Goal: Check status: Check status

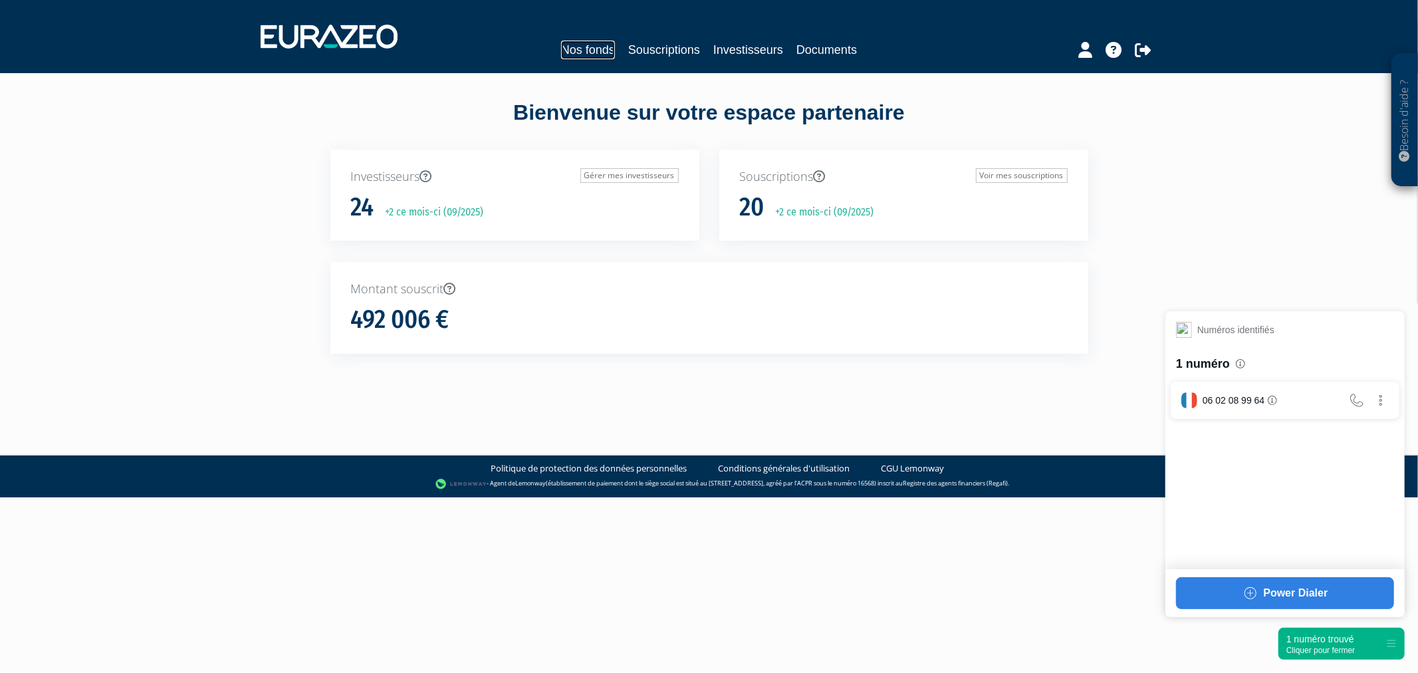
click at [598, 57] on link "Nos fonds" at bounding box center [588, 50] width 54 height 19
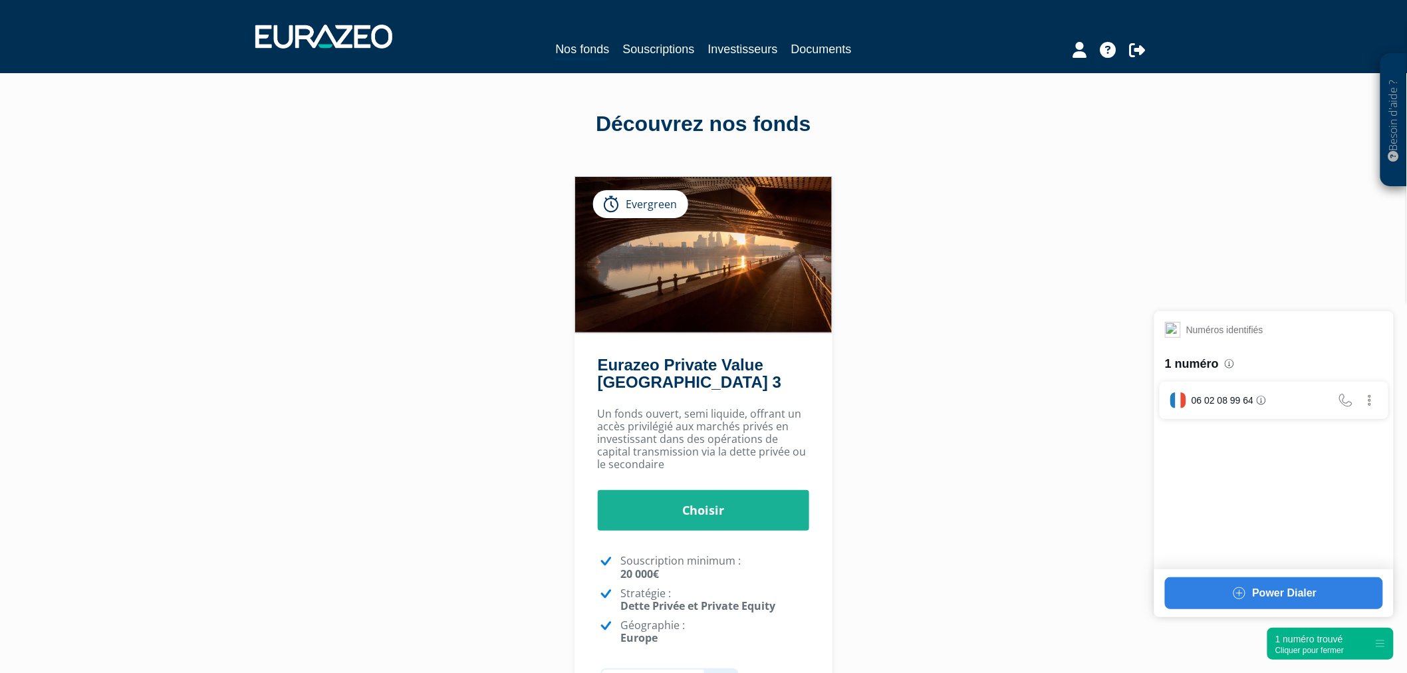
click at [661, 37] on div "Nos fonds Souscriptions Investisseurs Documents" at bounding box center [703, 36] width 917 height 49
click at [676, 51] on link "Souscriptions" at bounding box center [658, 49] width 72 height 19
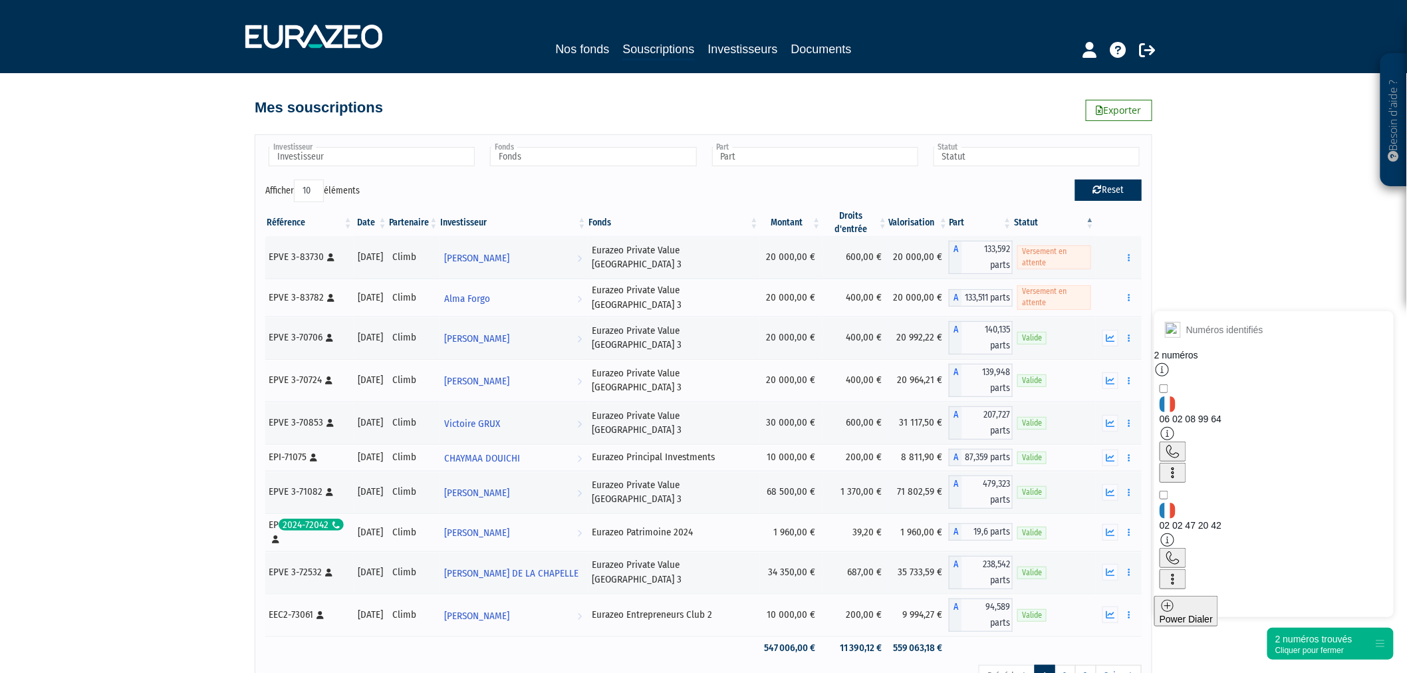
click at [1093, 193] on icon "button" at bounding box center [1097, 189] width 9 height 9
type input "Investisseur"
type input "Fonds"
type input "Part"
type input "Statut"
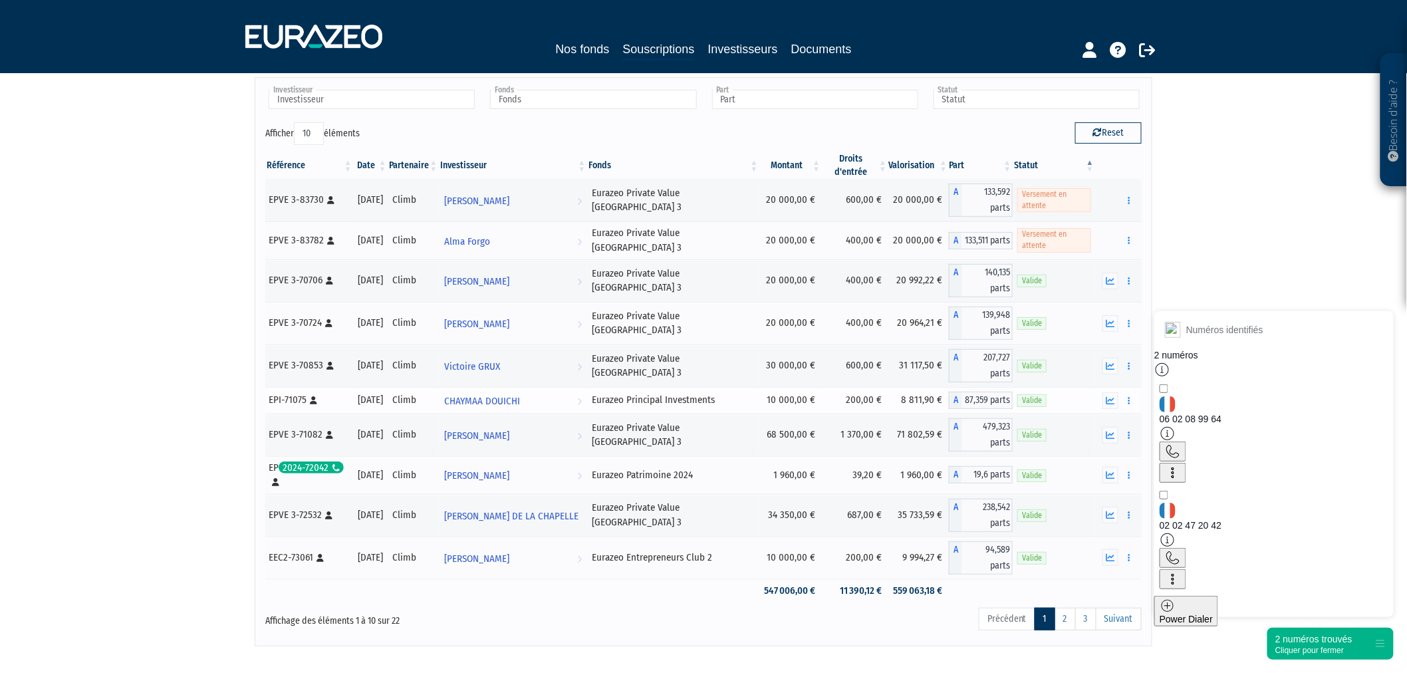
scroll to position [74, 0]
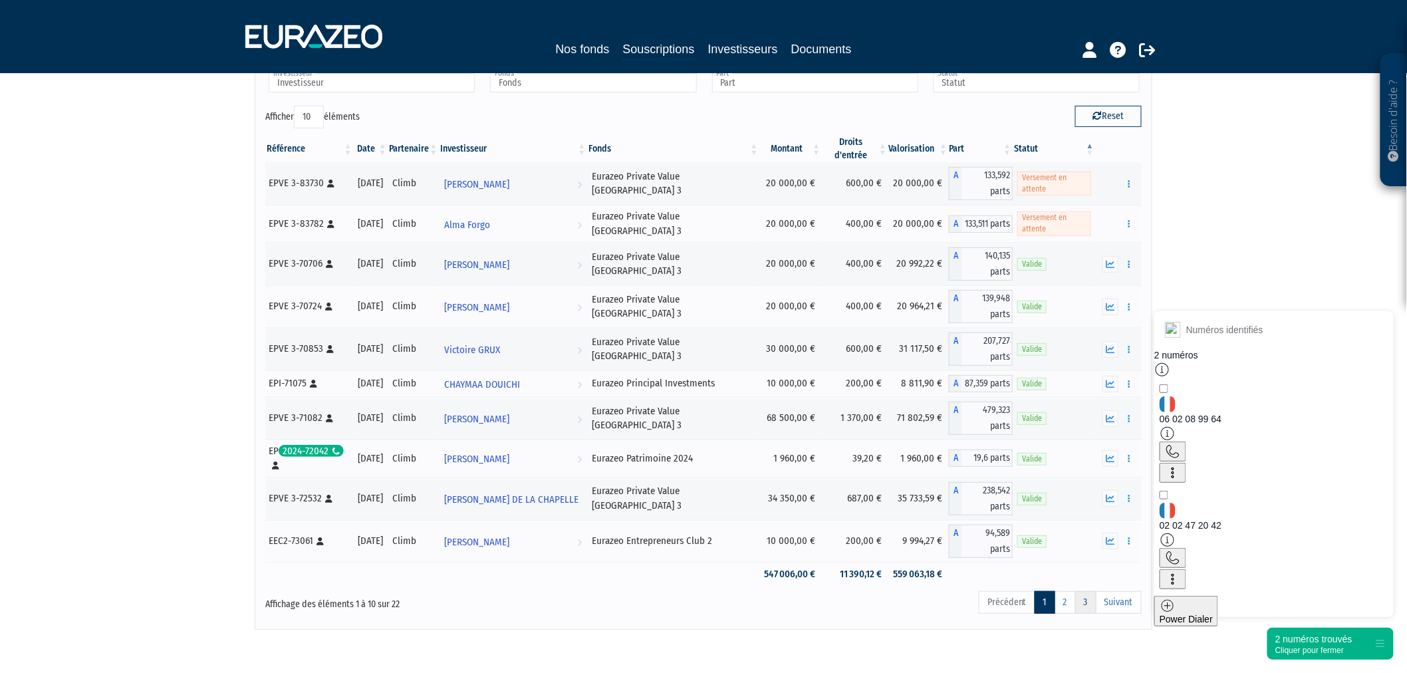
click at [1077, 591] on link "3" at bounding box center [1085, 602] width 21 height 23
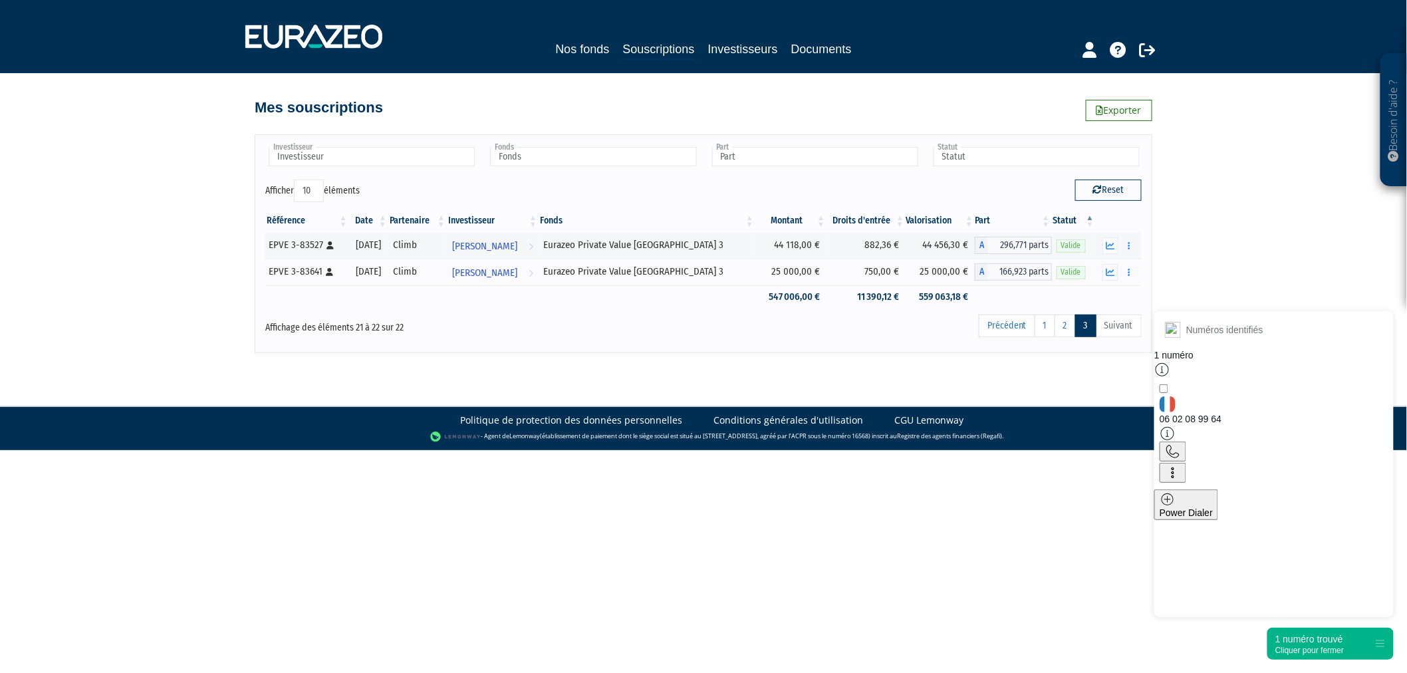
scroll to position [0, 0]
click at [1110, 267] on button "button" at bounding box center [1116, 272] width 16 height 17
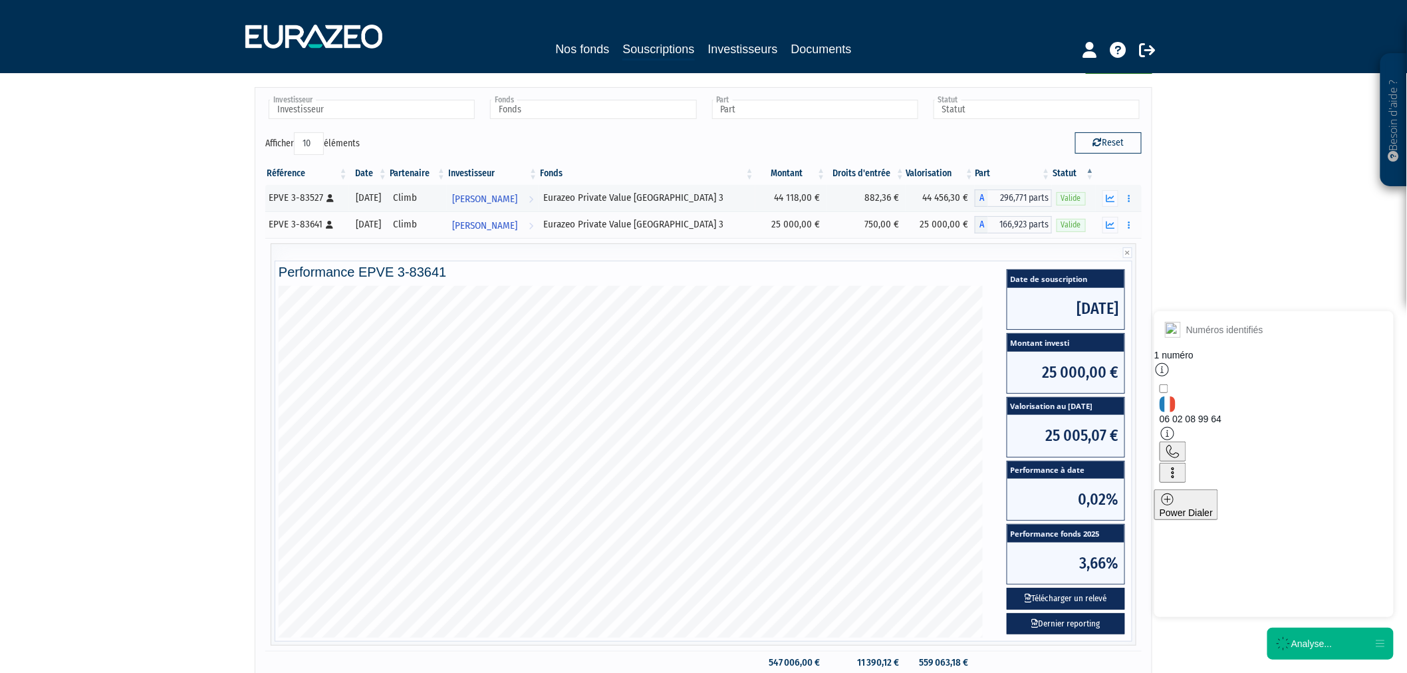
scroll to position [74, 0]
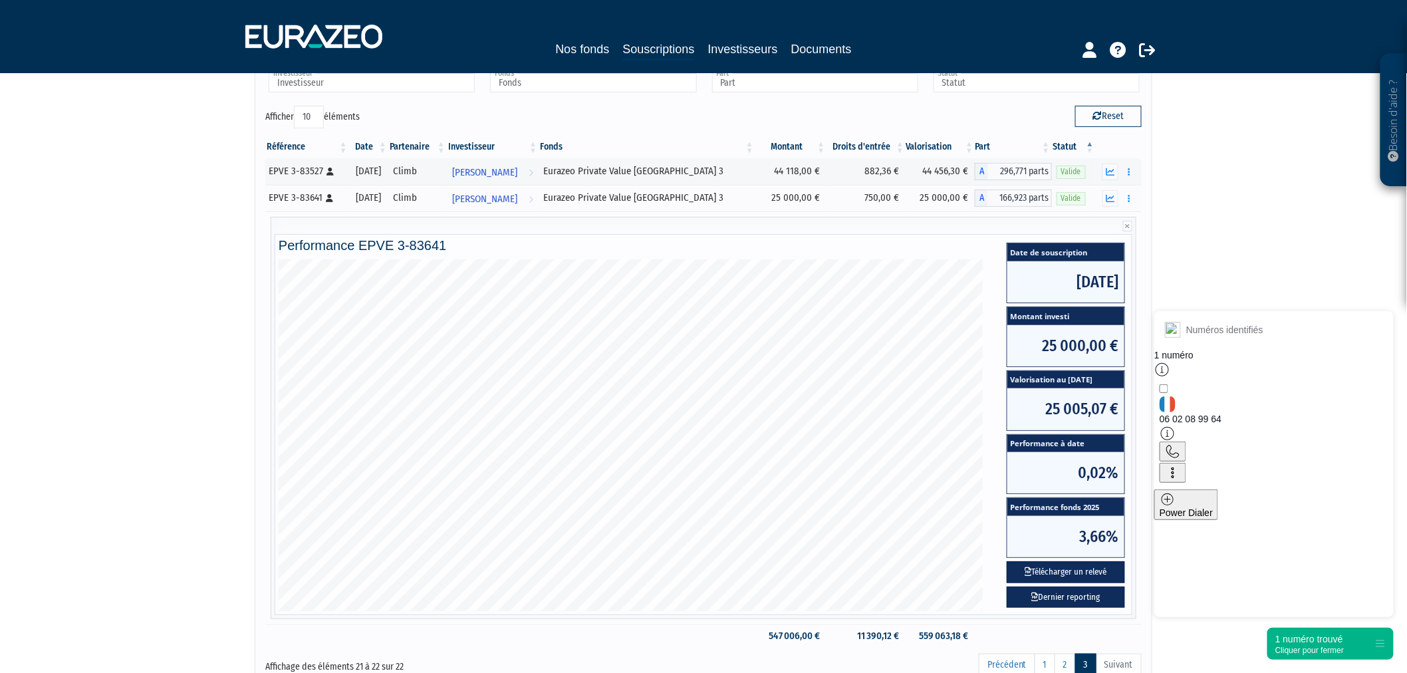
click at [1308, 643] on div "1 numéro trouvé" at bounding box center [1309, 638] width 68 height 13
click at [1113, 170] on icon "button" at bounding box center [1110, 172] width 9 height 9
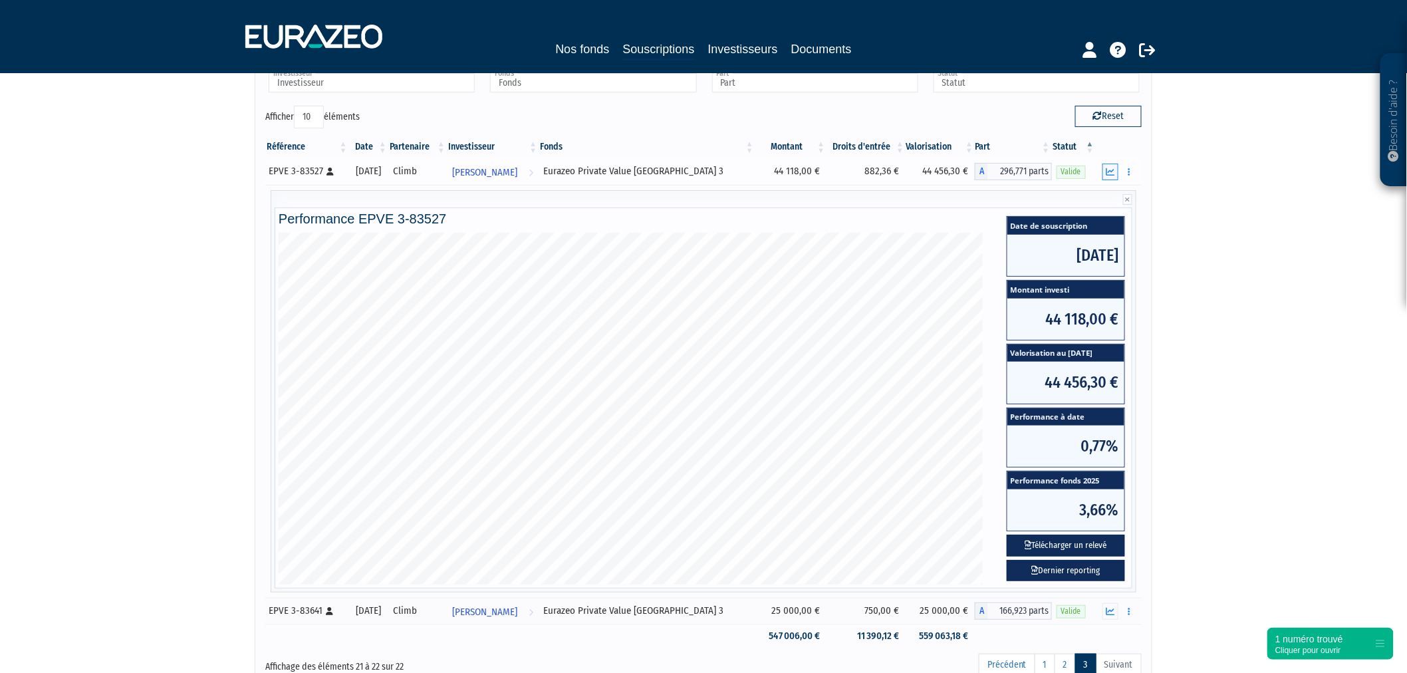
click at [1104, 168] on button "button" at bounding box center [1110, 172] width 16 height 17
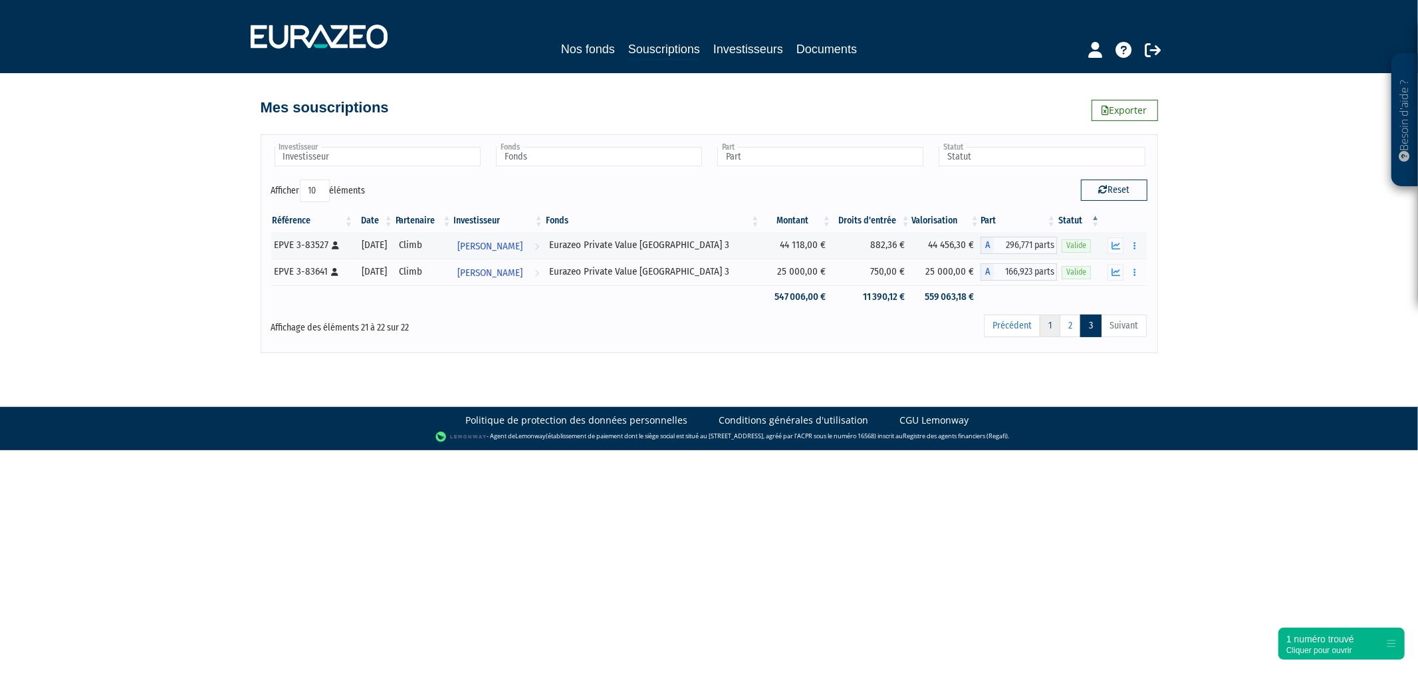
click at [1047, 320] on link "1" at bounding box center [1050, 325] width 21 height 23
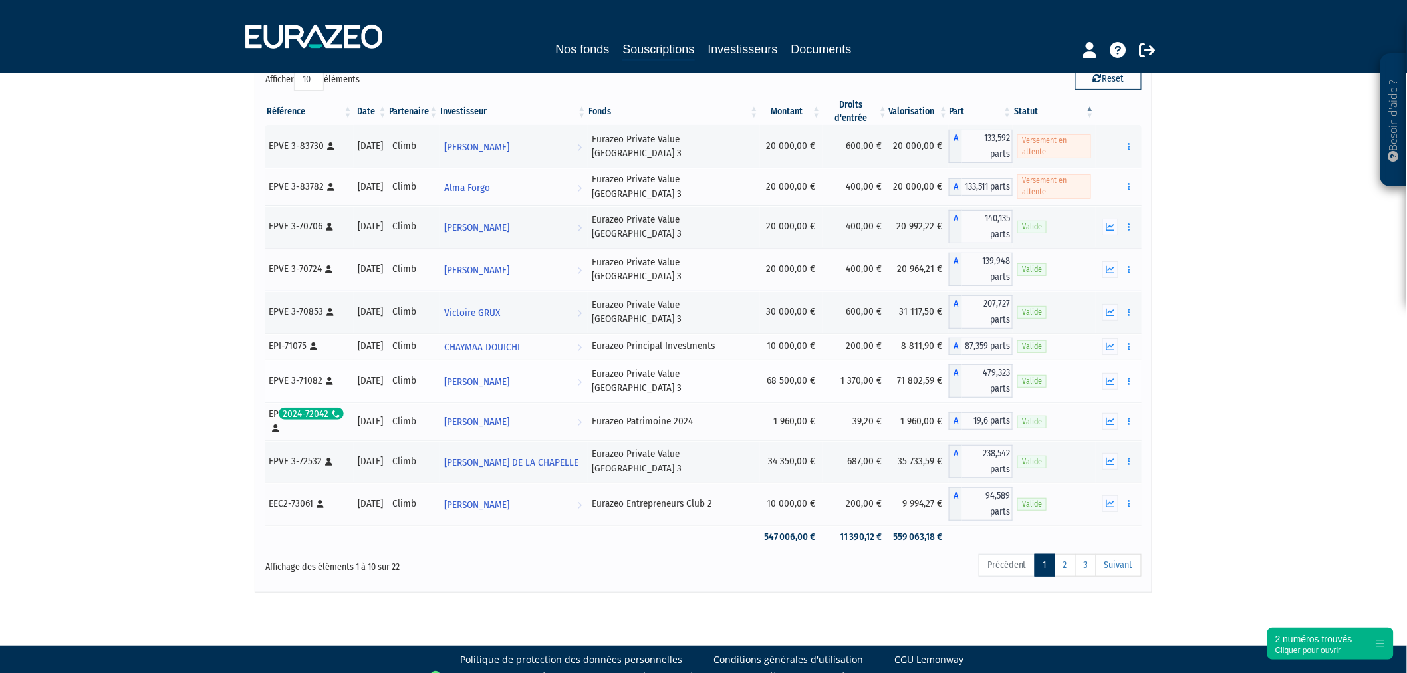
scroll to position [114, 0]
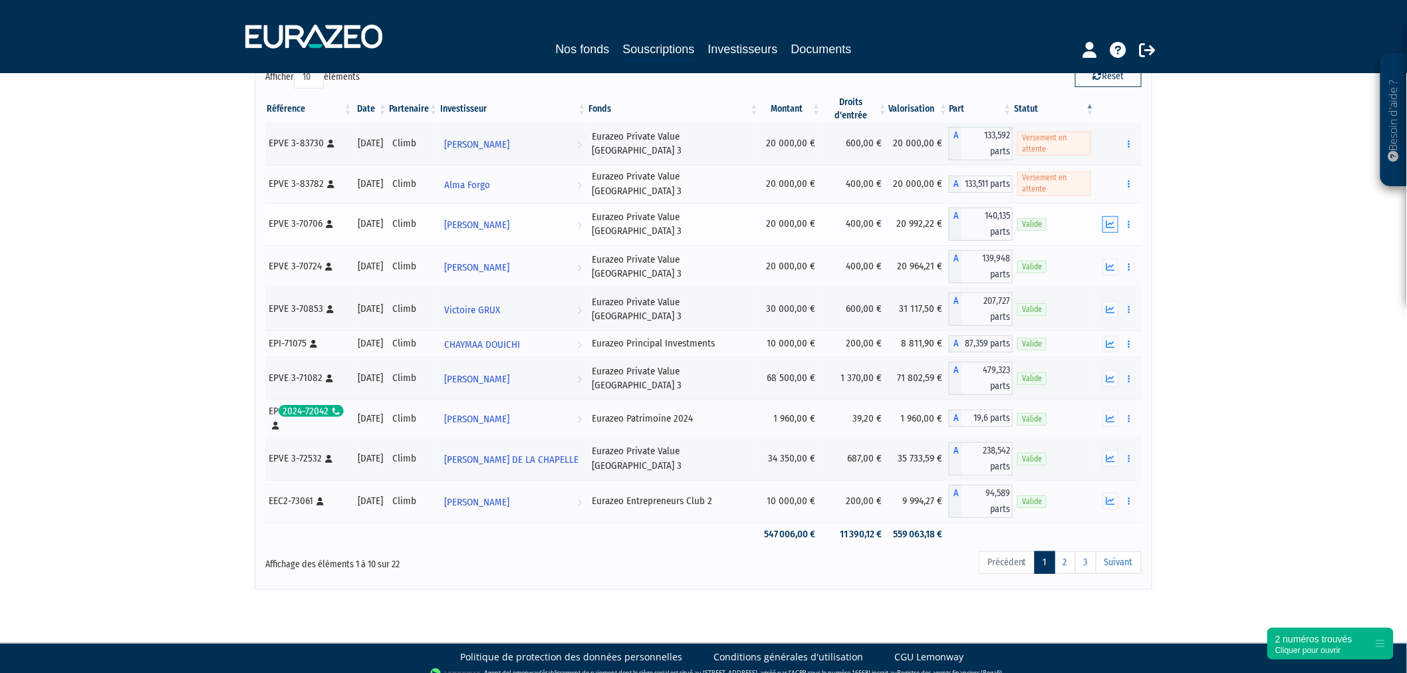
click at [1108, 220] on icon "button" at bounding box center [1110, 224] width 9 height 9
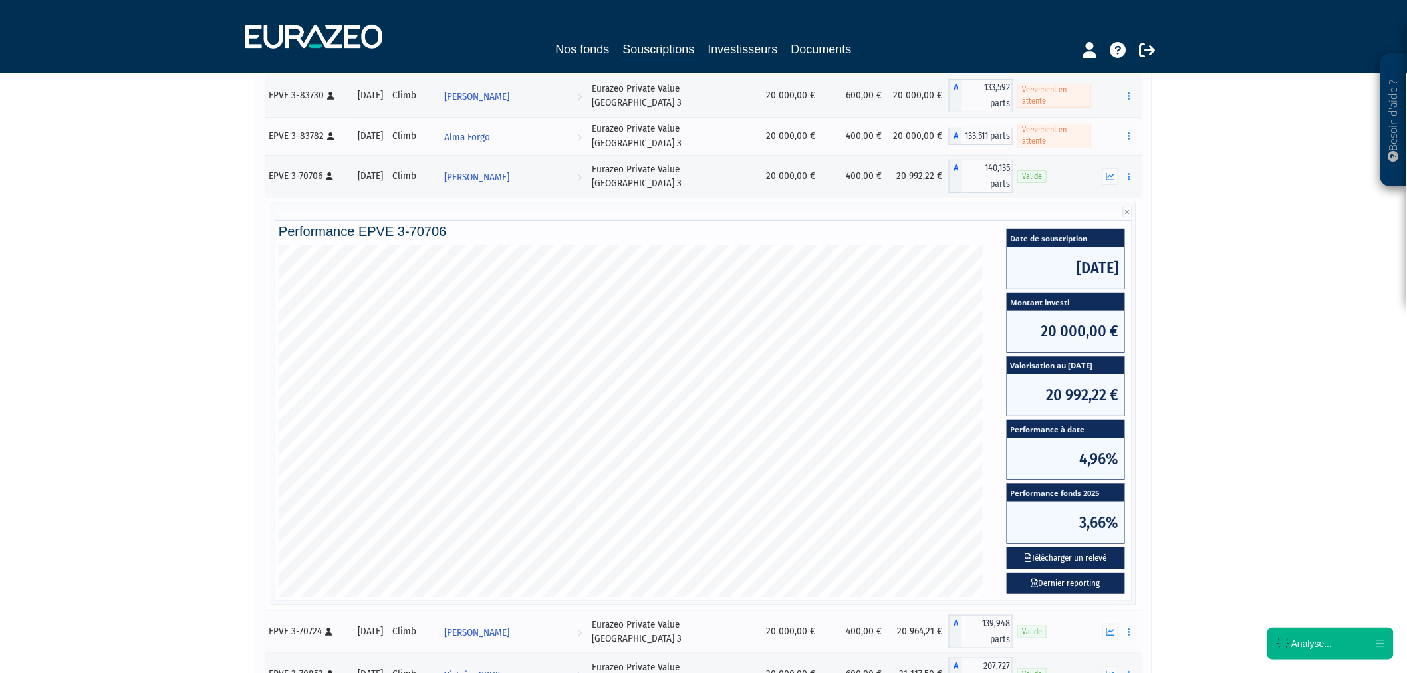
scroll to position [187, 0]
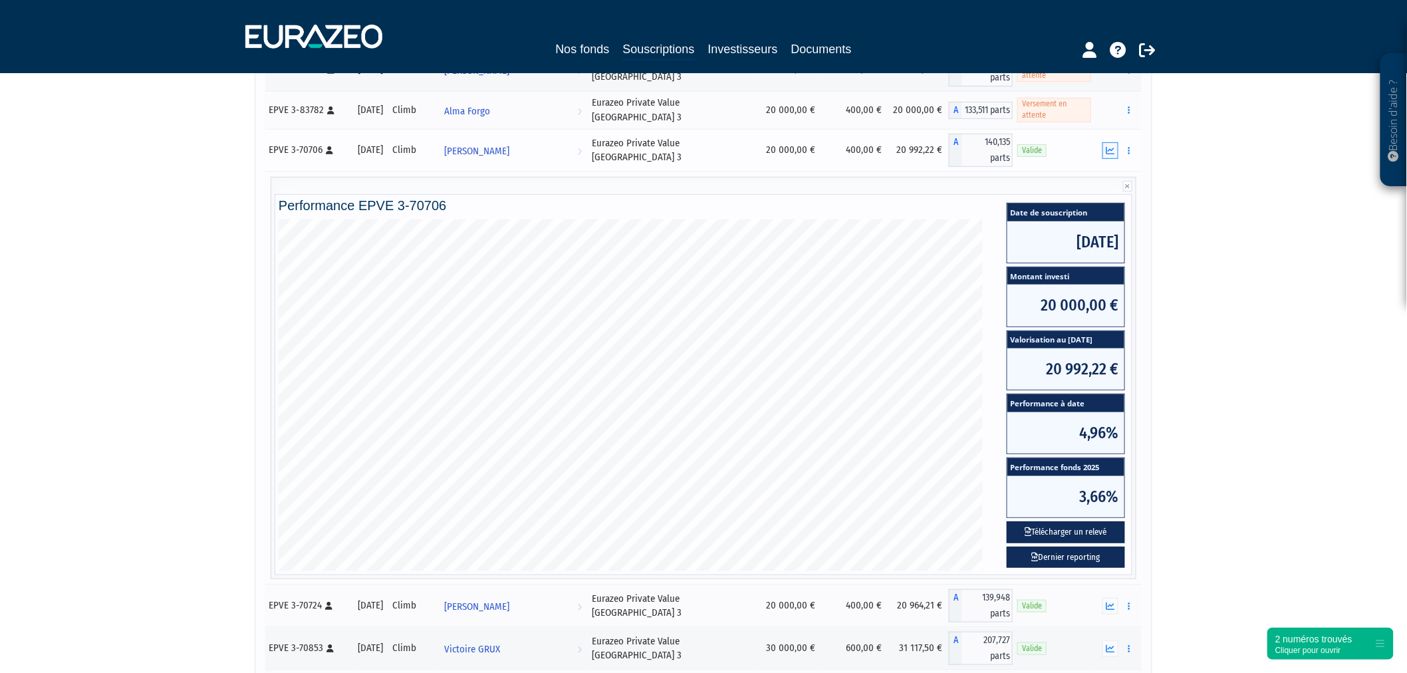
click at [1104, 150] on button "button" at bounding box center [1110, 150] width 16 height 17
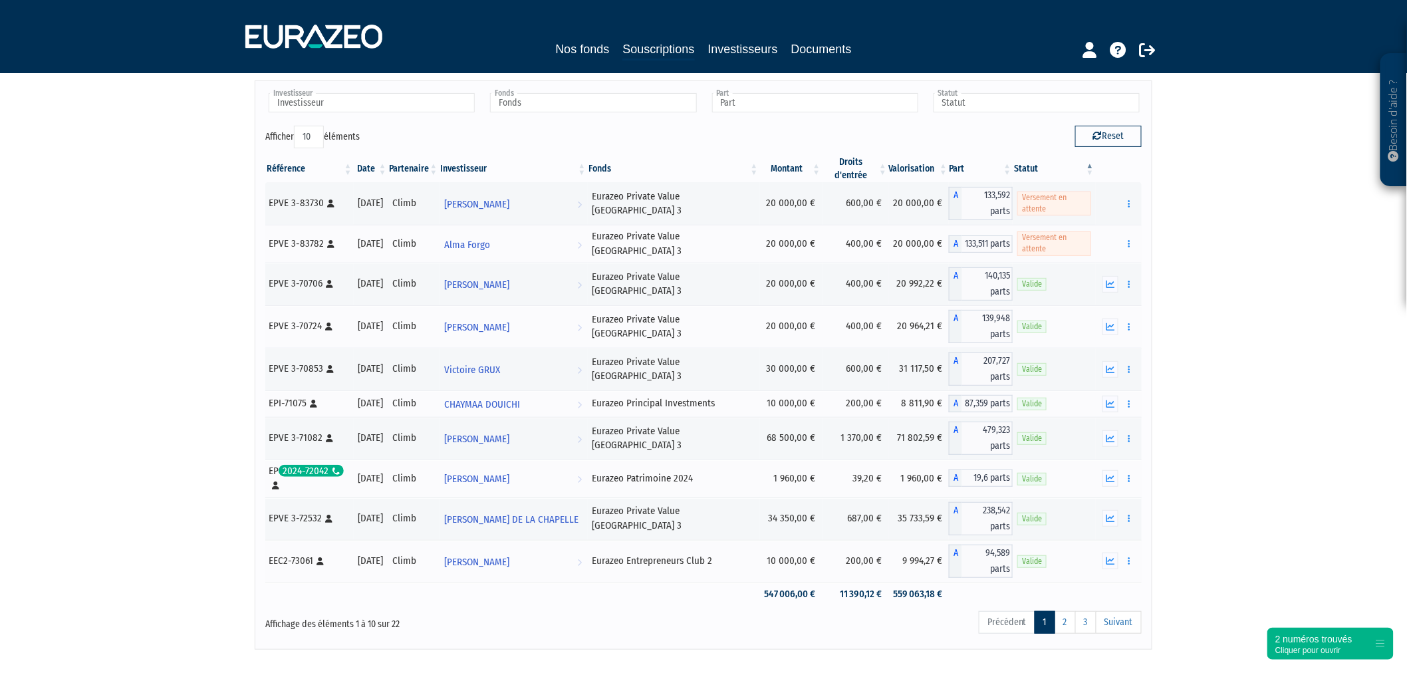
scroll to position [0, 0]
